Goal: Task Accomplishment & Management: Manage account settings

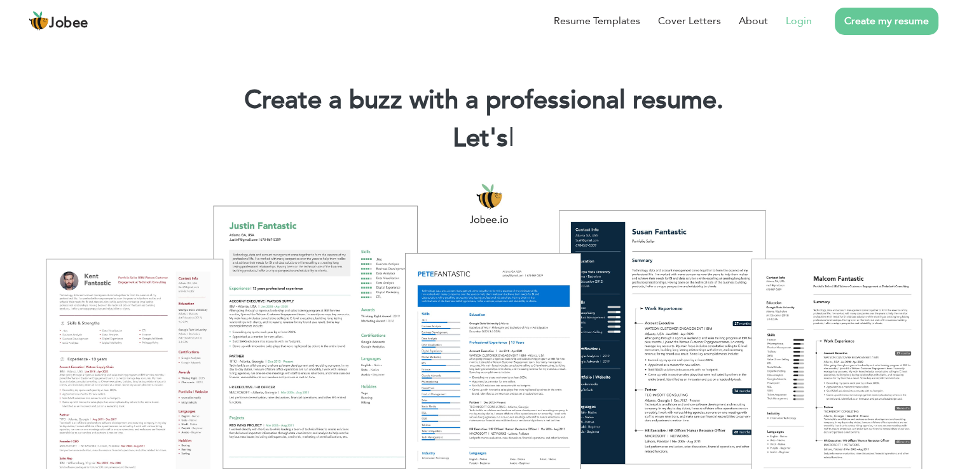
click at [803, 22] on link "Login" at bounding box center [799, 20] width 26 height 15
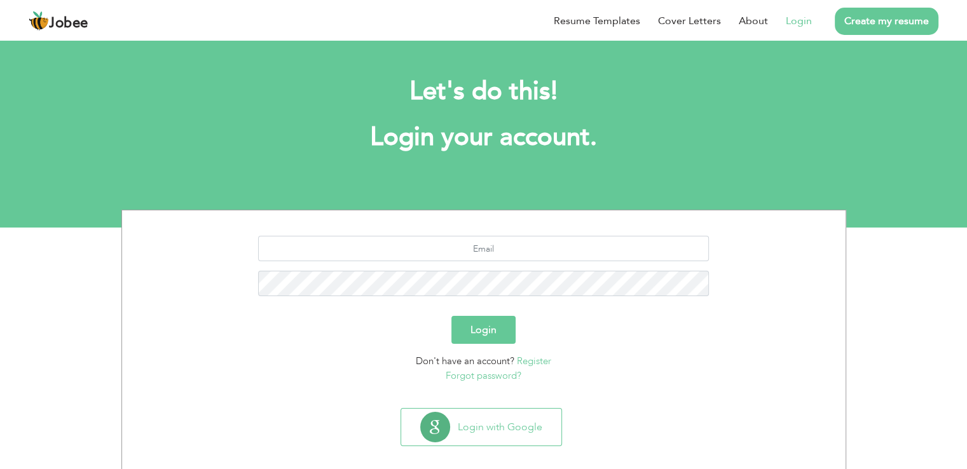
scroll to position [13, 0]
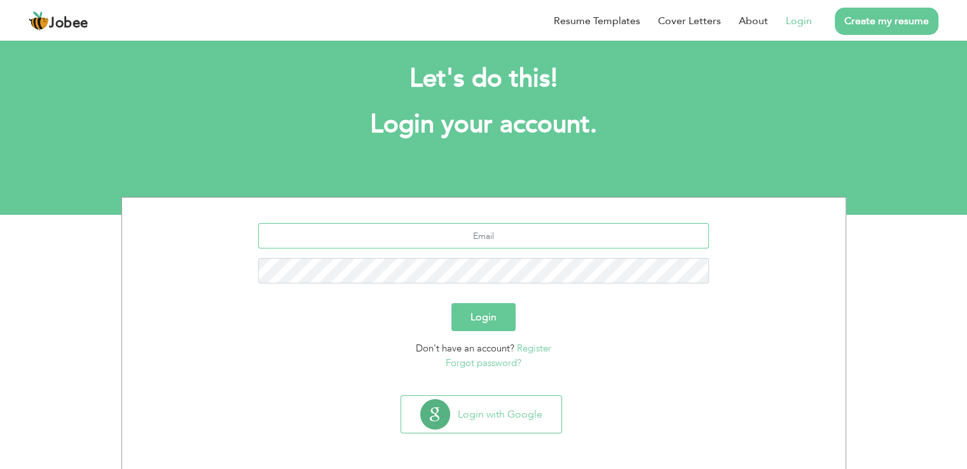
click at [496, 240] on input "text" at bounding box center [483, 235] width 451 height 25
type input "[EMAIL_ADDRESS][DOMAIN_NAME]"
click at [452, 303] on button "Login" at bounding box center [484, 317] width 64 height 28
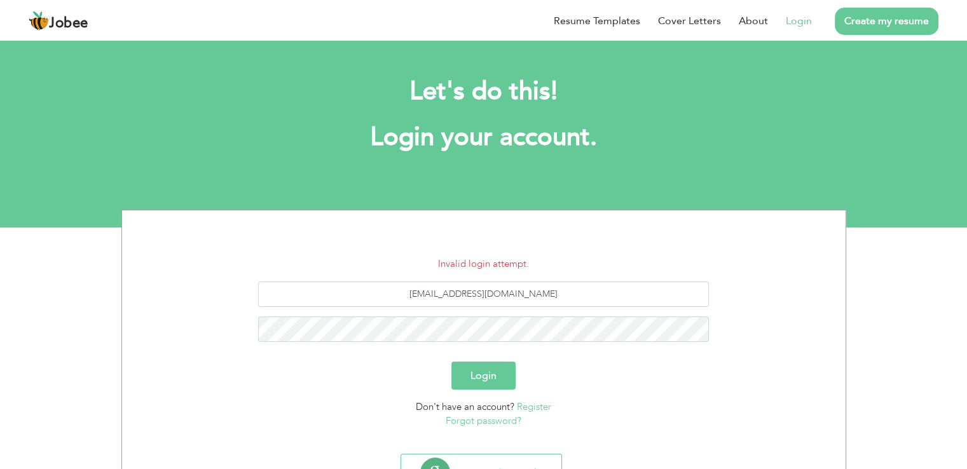
click at [476, 380] on button "Login" at bounding box center [484, 376] width 64 height 28
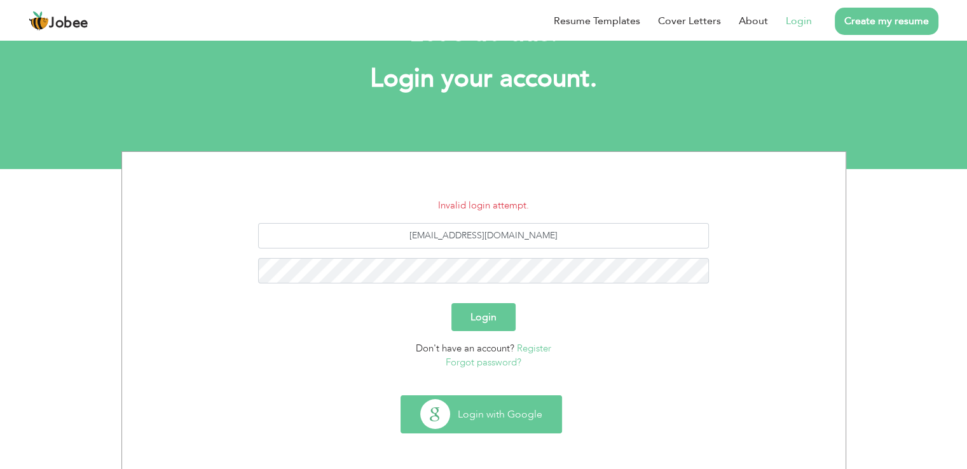
click at [492, 422] on button "Login with Google" at bounding box center [481, 414] width 160 height 37
